Goal: Information Seeking & Learning: Find specific fact

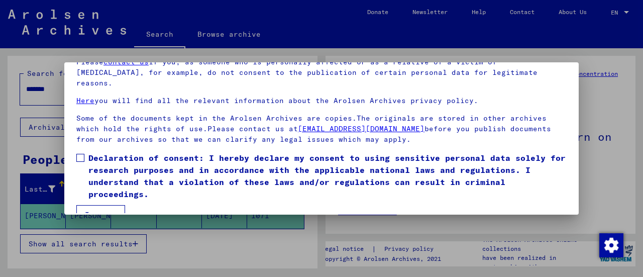
scroll to position [78, 0]
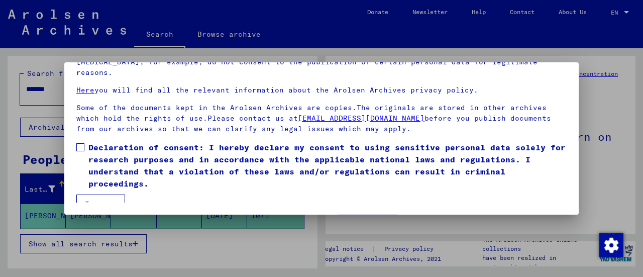
click at [80, 143] on span at bounding box center [80, 147] width 8 height 8
click at [103, 196] on button "I agree" at bounding box center [100, 203] width 49 height 19
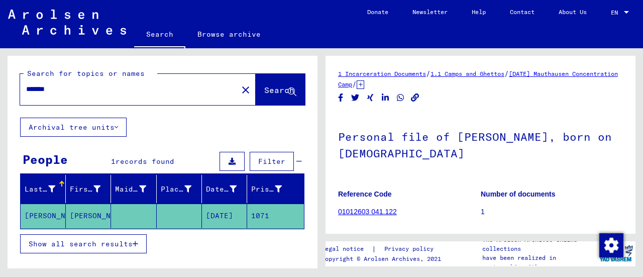
click at [240, 93] on mat-icon "close" at bounding box center [246, 90] width 12 height 12
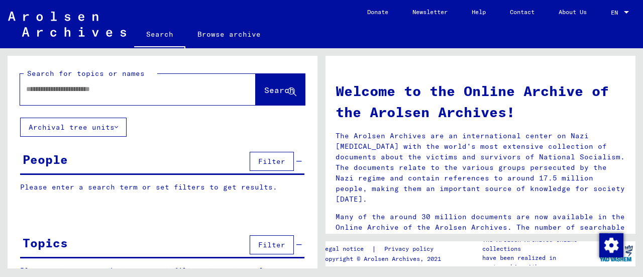
click at [61, 90] on input "text" at bounding box center [125, 89] width 199 height 11
type input "**********"
click at [264, 91] on span "Search" at bounding box center [279, 90] width 30 height 10
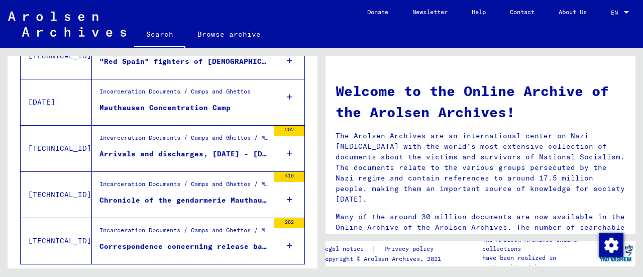
scroll to position [421, 0]
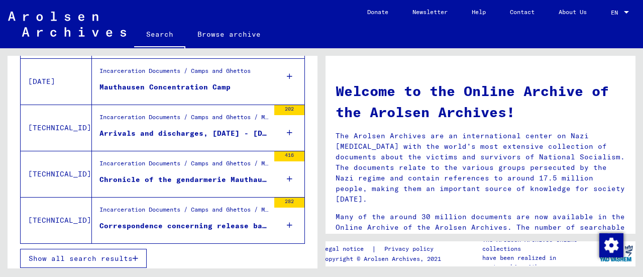
click at [119, 254] on span "Show all search results" at bounding box center [81, 258] width 104 height 9
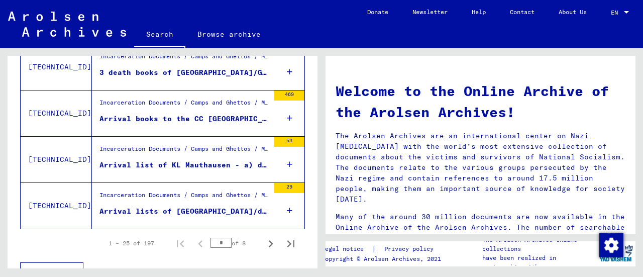
scroll to position [1190, 0]
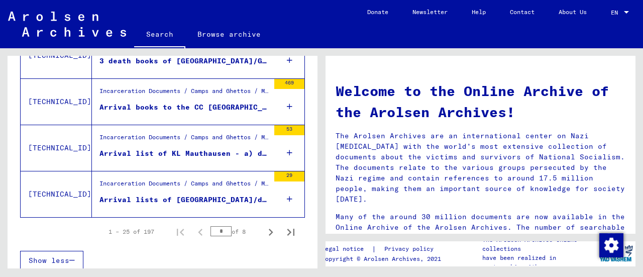
click at [269, 228] on icon "Next page" at bounding box center [271, 231] width 5 height 7
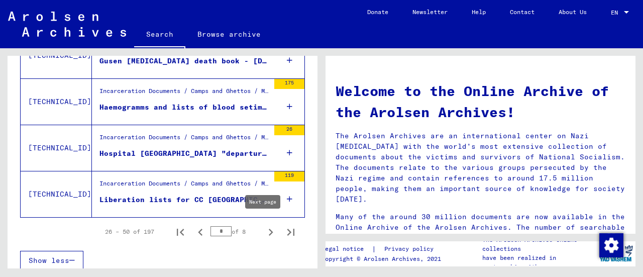
click at [264, 225] on icon "Next page" at bounding box center [271, 232] width 14 height 14
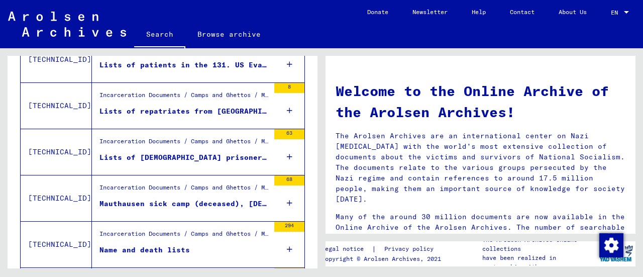
scroll to position [1093, 0]
click at [287, 154] on icon at bounding box center [290, 157] width 6 height 35
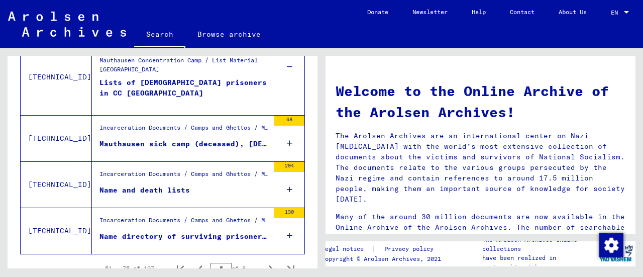
scroll to position [1220, 0]
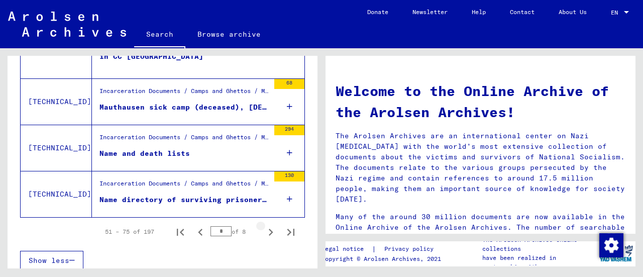
click at [264, 225] on icon "Next page" at bounding box center [271, 232] width 14 height 14
type input "*"
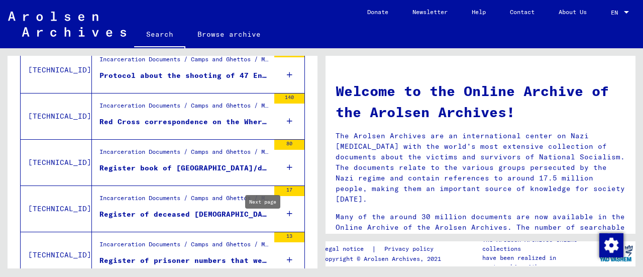
scroll to position [645, 0]
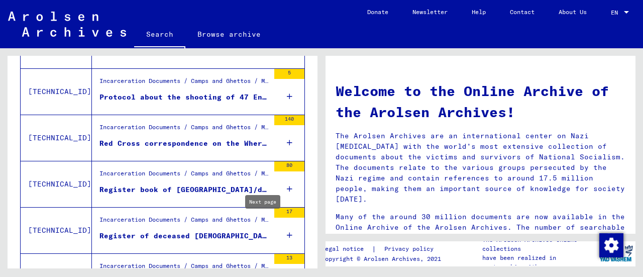
click at [287, 187] on icon at bounding box center [290, 188] width 6 height 35
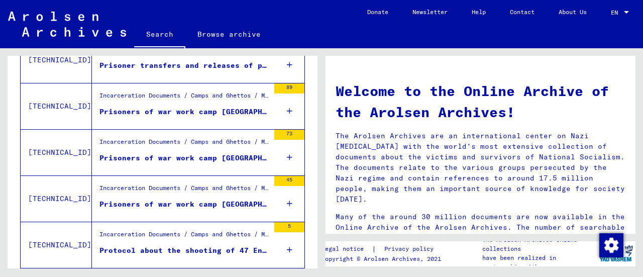
scroll to position [492, 0]
click at [287, 201] on icon at bounding box center [290, 203] width 6 height 35
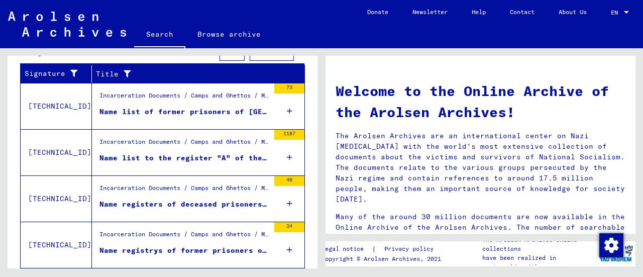
scroll to position [165, 0]
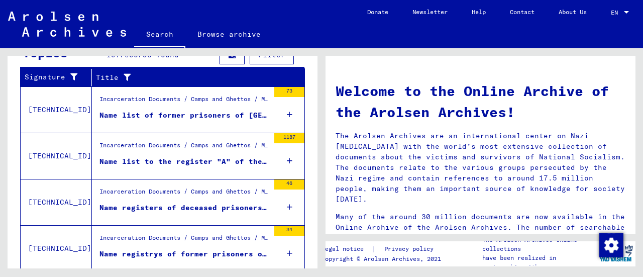
click at [276, 208] on div "46" at bounding box center [289, 201] width 30 height 45
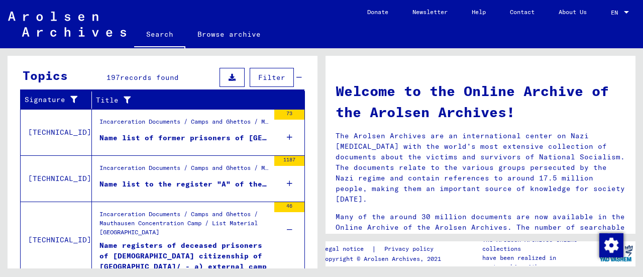
scroll to position [126, 0]
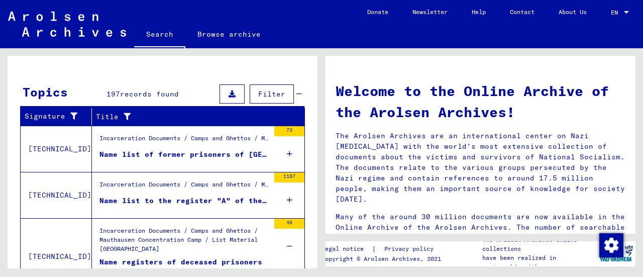
click at [281, 154] on mat-cell "1071" at bounding box center [275, 163] width 57 height 24
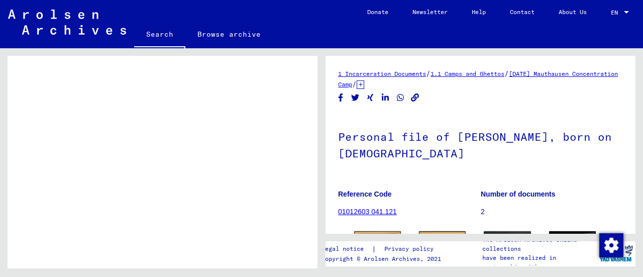
scroll to position [193, 0]
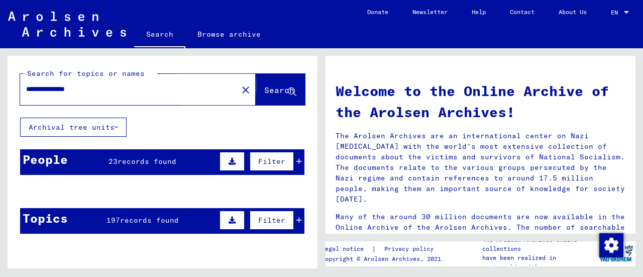
click at [256, 97] on button "Search" at bounding box center [280, 89] width 49 height 31
click at [264, 89] on span "Search" at bounding box center [279, 90] width 30 height 10
